Goal: Task Accomplishment & Management: Complete application form

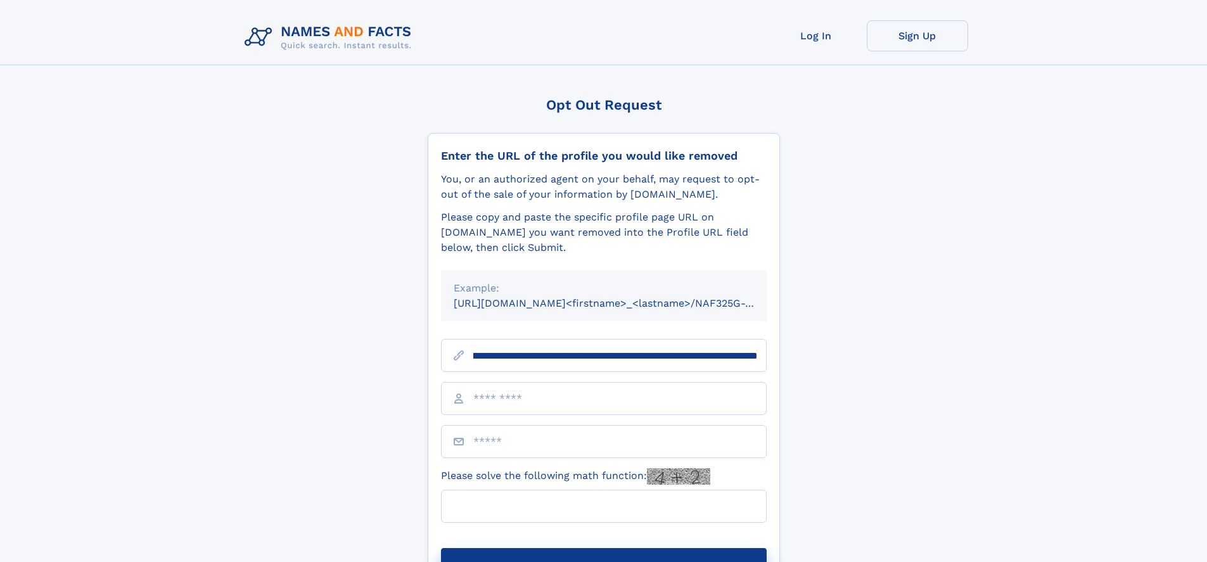
scroll to position [0, 156]
type input "**********"
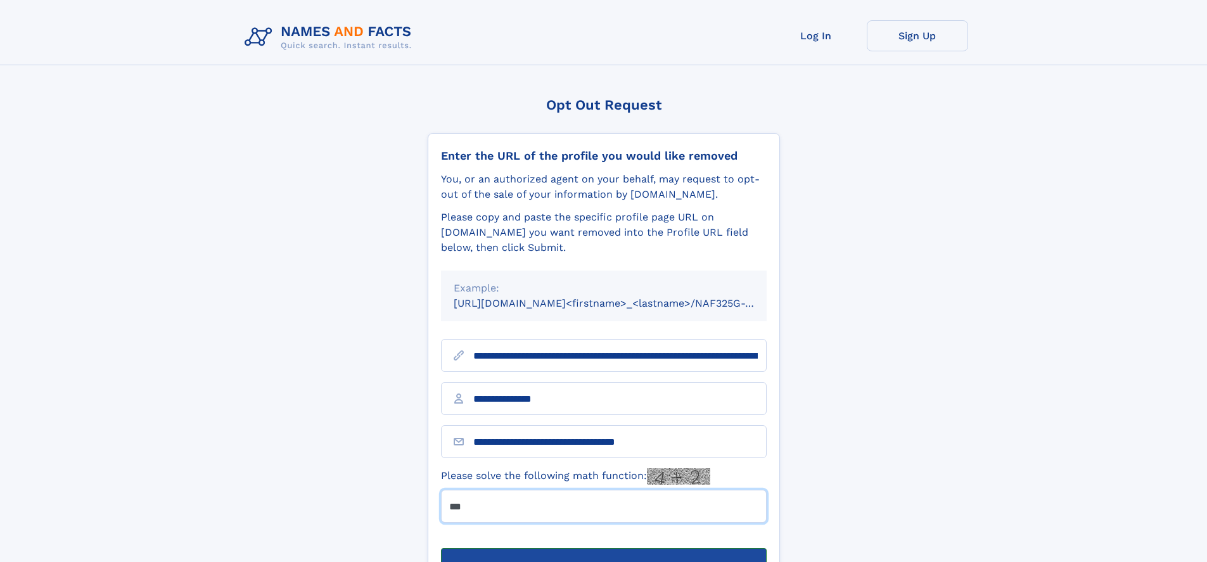
type input "***"
click at [603, 548] on button "Submit Opt Out Request" at bounding box center [604, 568] width 326 height 41
